Goal: Information Seeking & Learning: Stay updated

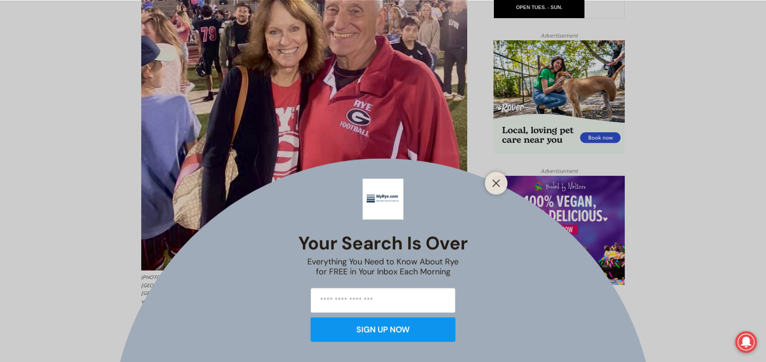
scroll to position [480, 0]
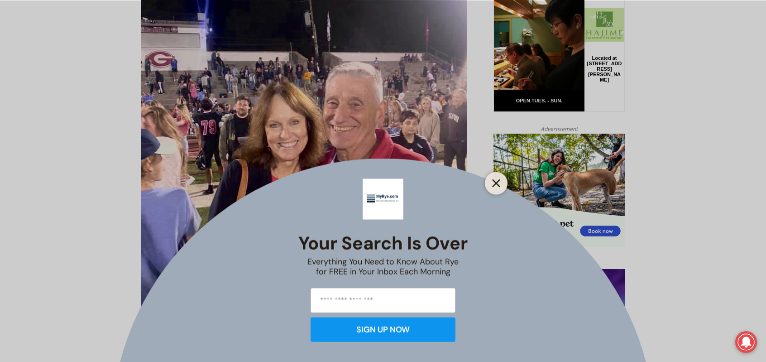
click at [493, 182] on icon "Close" at bounding box center [496, 183] width 8 height 8
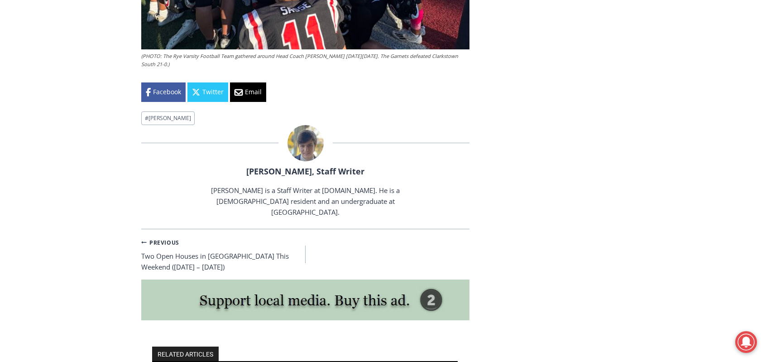
scroll to position [3015, 0]
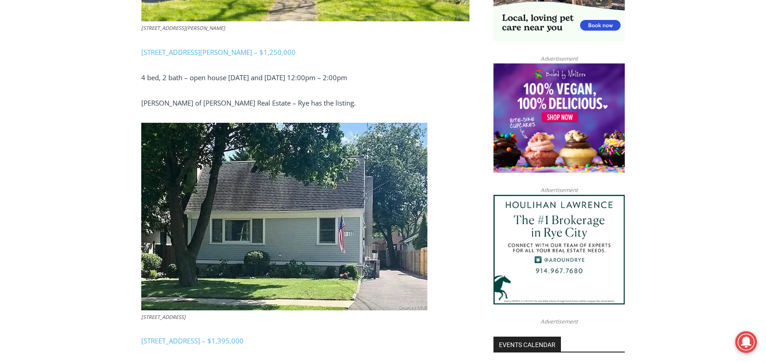
scroll to position [752, 0]
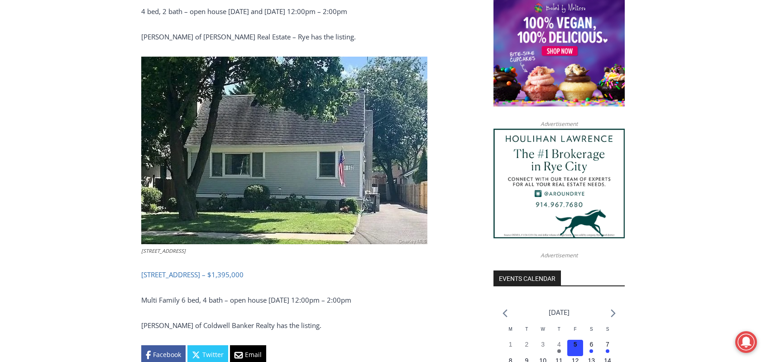
click at [233, 275] on link "[STREET_ADDRESS] – $1,395,000" at bounding box center [192, 274] width 102 height 9
click at [202, 276] on link "134-136 Dearborn Avenue, Rye – $1,395,000" at bounding box center [192, 274] width 102 height 9
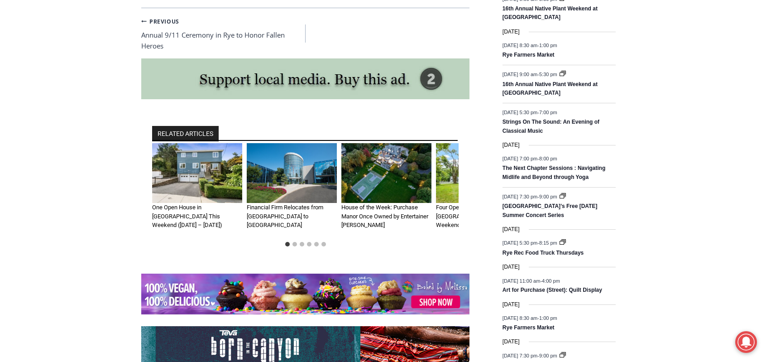
scroll to position [1204, 0]
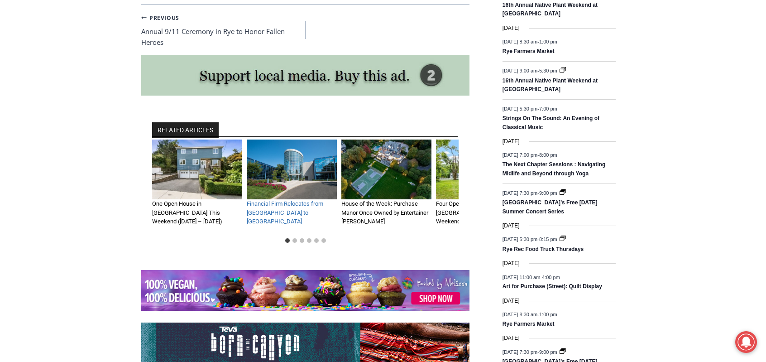
click at [283, 202] on link "Financial Firm Relocates from NYC to Rye" at bounding box center [285, 212] width 77 height 24
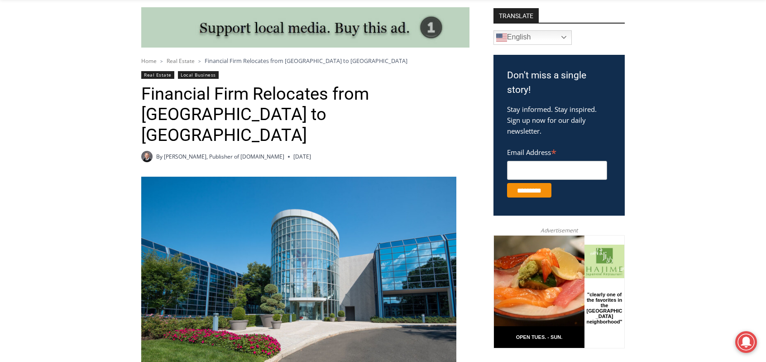
scroll to position [210, 0]
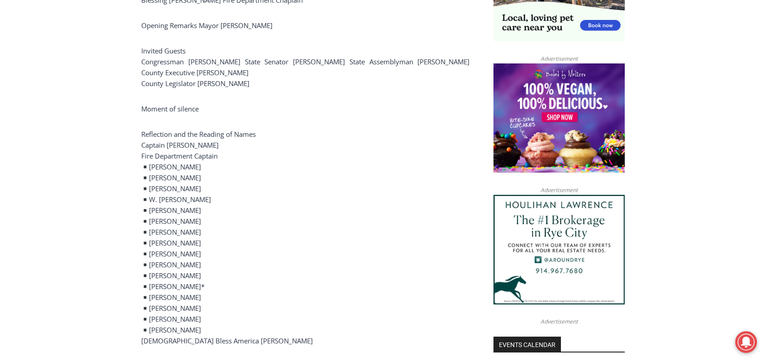
scroll to position [525, 0]
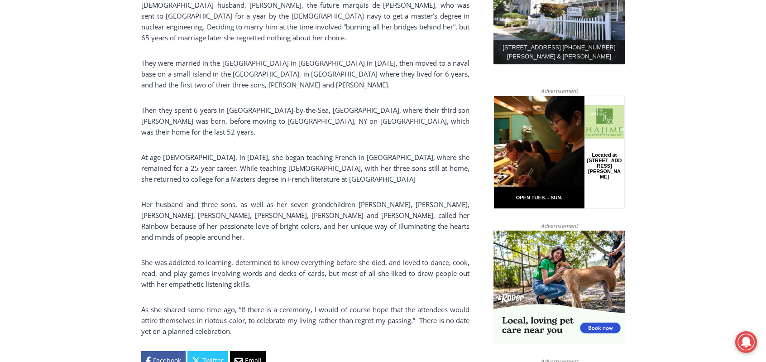
scroll to position [528, 0]
